Goal: Navigation & Orientation: Find specific page/section

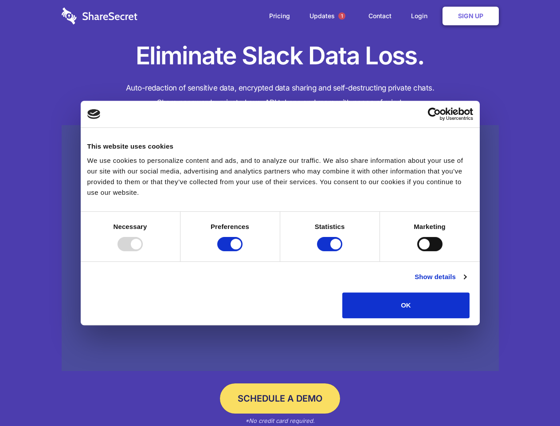
click at [143, 251] on div at bounding box center [130, 244] width 25 height 14
click at [243, 251] on input "Preferences" at bounding box center [229, 244] width 25 height 14
checkbox input "false"
click at [331, 251] on input "Statistics" at bounding box center [329, 244] width 25 height 14
checkbox input "false"
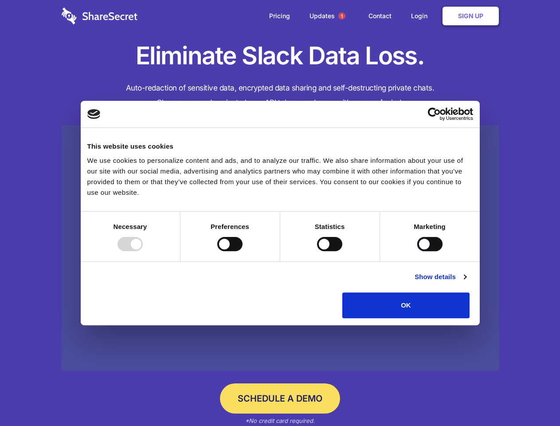
click at [417, 251] on input "Marketing" at bounding box center [429, 244] width 25 height 14
checkbox input "true"
click at [466, 282] on link "Show details" at bounding box center [440, 276] width 51 height 11
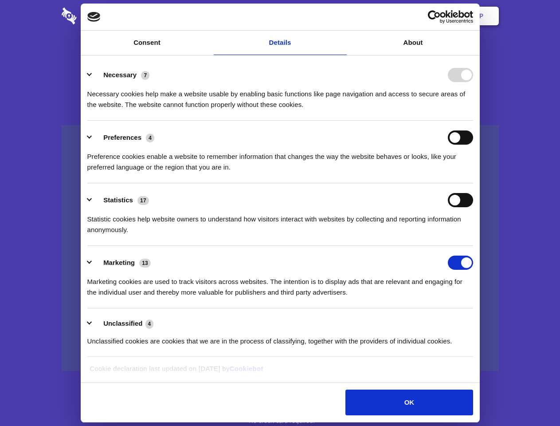
click at [473, 110] on div "Necessary cookies help make a website usable by enabling basic functions like p…" at bounding box center [280, 96] width 386 height 28
click at [341, 16] on span "1" at bounding box center [341, 15] width 7 height 7
